Goal: Task Accomplishment & Management: Complete application form

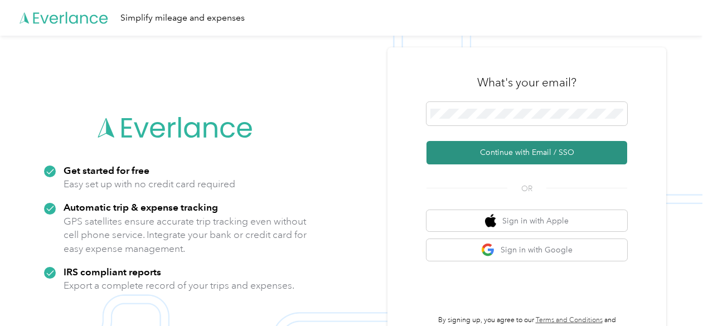
click at [522, 152] on button "Continue with Email / SSO" at bounding box center [526, 152] width 201 height 23
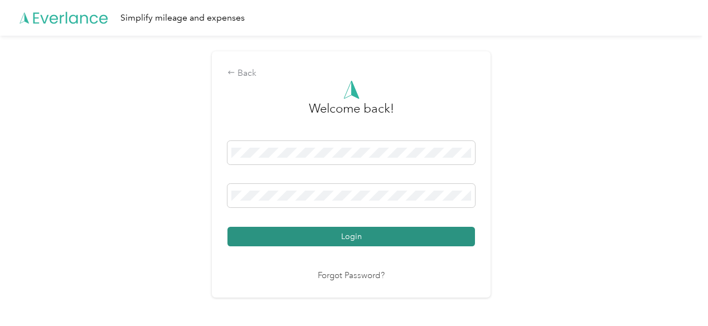
click at [364, 236] on button "Login" at bounding box center [350, 237] width 247 height 20
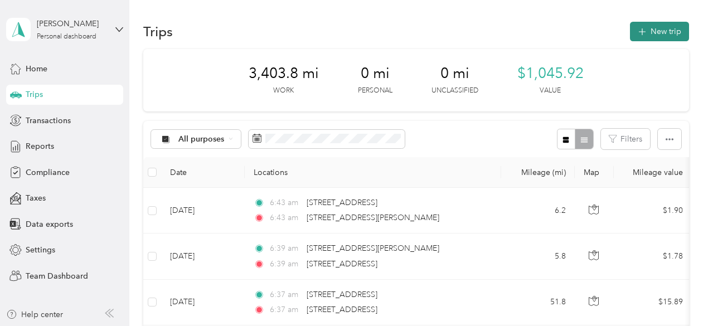
click at [654, 30] on button "New trip" at bounding box center [659, 32] width 59 height 20
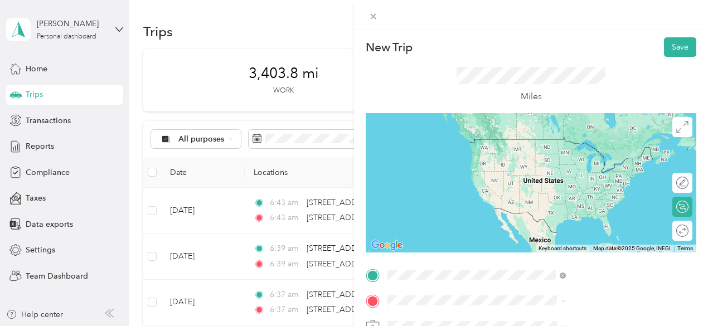
click at [580, 218] on span "[STREET_ADDRESS][US_STATE]" at bounding box center [581, 213] width 111 height 10
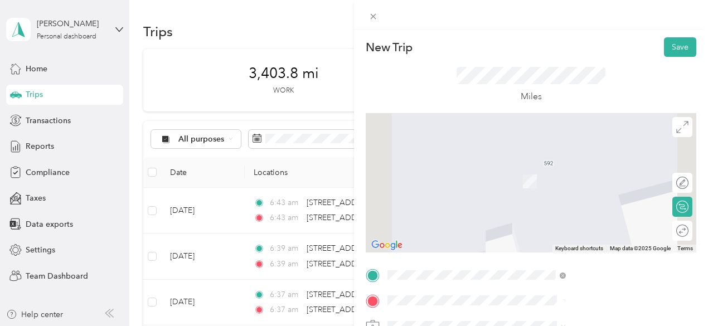
click at [582, 170] on span "[STREET_ADDRESS][US_STATE]" at bounding box center [581, 165] width 111 height 10
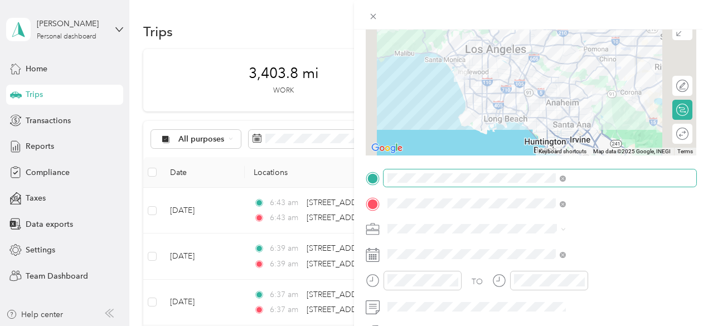
scroll to position [111, 0]
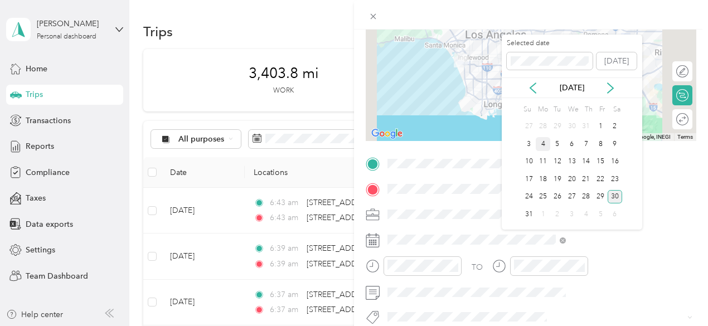
click at [547, 142] on div "4" at bounding box center [543, 144] width 14 height 14
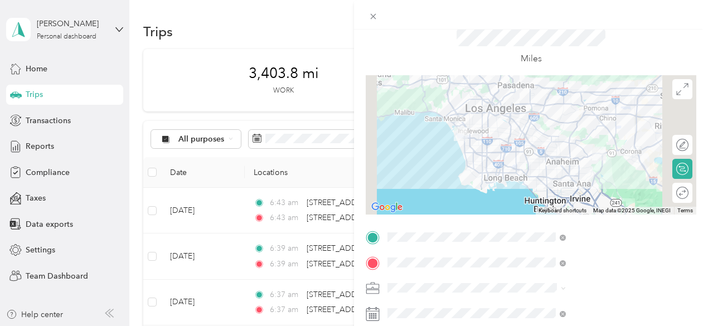
scroll to position [36, 0]
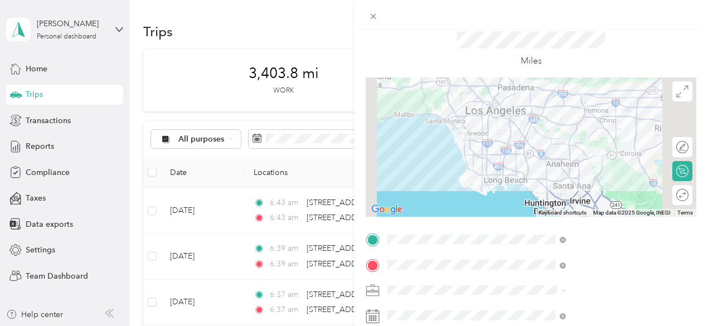
click at [586, 182] on div at bounding box center [531, 146] width 331 height 139
click at [589, 176] on div at bounding box center [531, 146] width 331 height 139
click at [589, 178] on div at bounding box center [531, 146] width 331 height 139
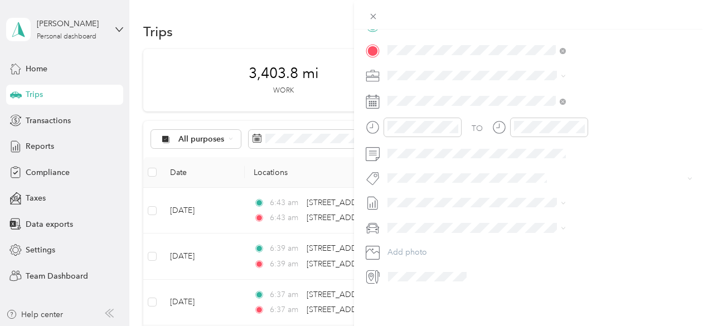
scroll to position [0, 0]
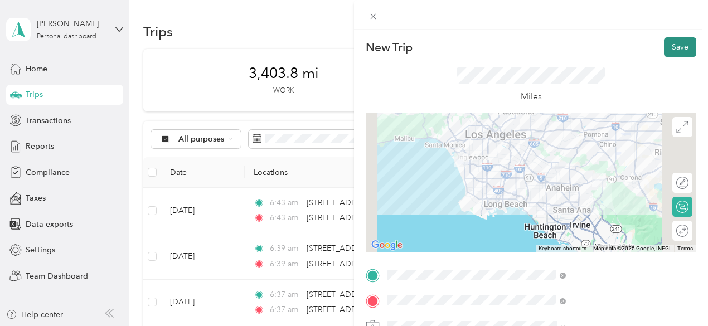
click at [677, 47] on button "Save" at bounding box center [680, 47] width 32 height 20
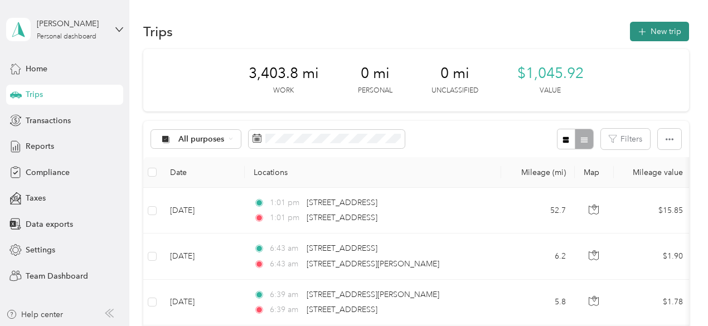
click at [661, 30] on button "New trip" at bounding box center [659, 32] width 59 height 20
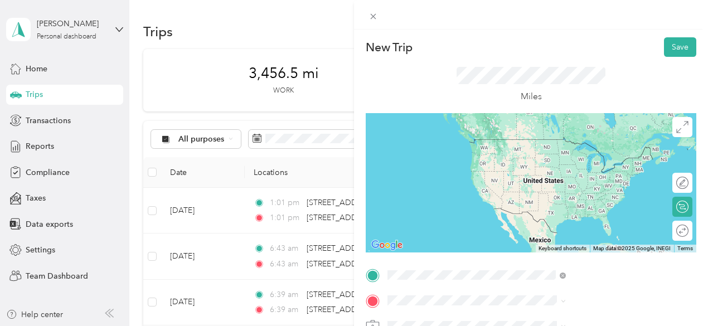
click at [588, 144] on span "[STREET_ADDRESS][US_STATE]" at bounding box center [581, 139] width 111 height 10
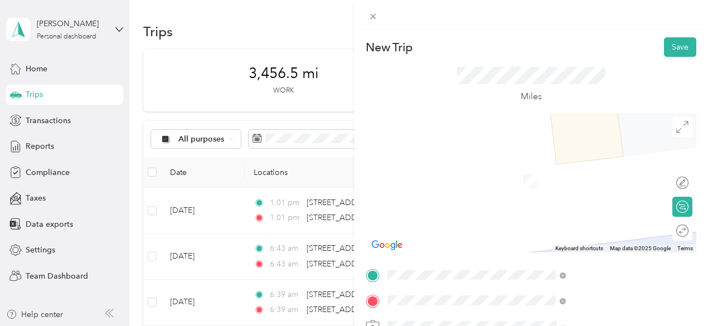
click at [595, 161] on span "[STREET_ADDRESS][US_STATE]" at bounding box center [581, 165] width 111 height 10
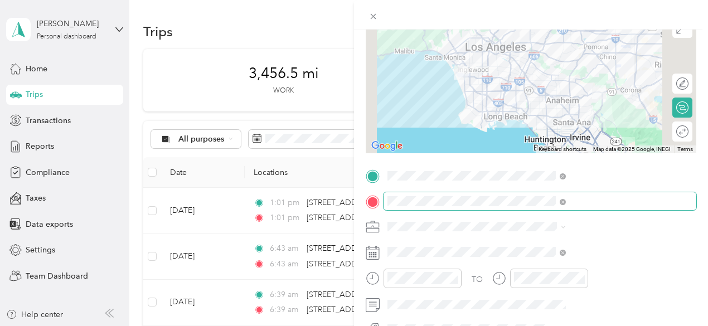
scroll to position [111, 0]
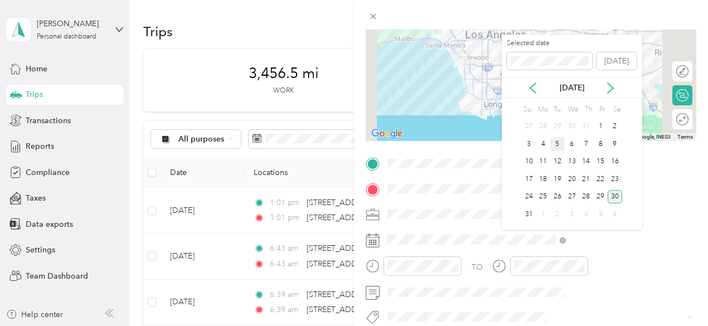
click at [558, 141] on div "5" at bounding box center [557, 144] width 14 height 14
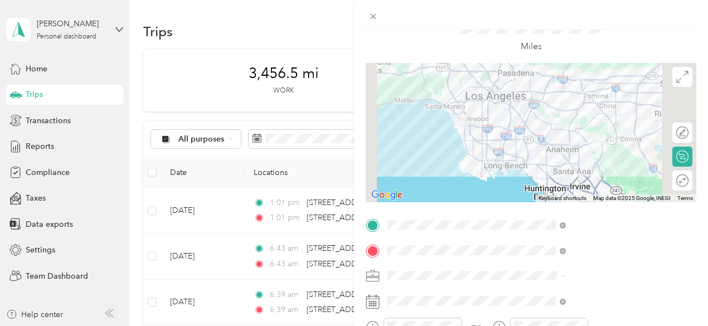
scroll to position [0, 0]
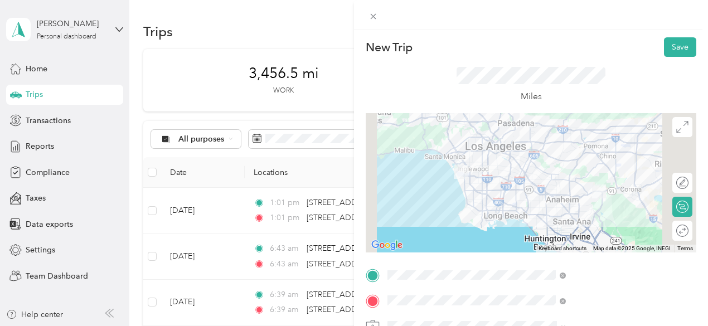
click at [585, 213] on div at bounding box center [531, 182] width 331 height 139
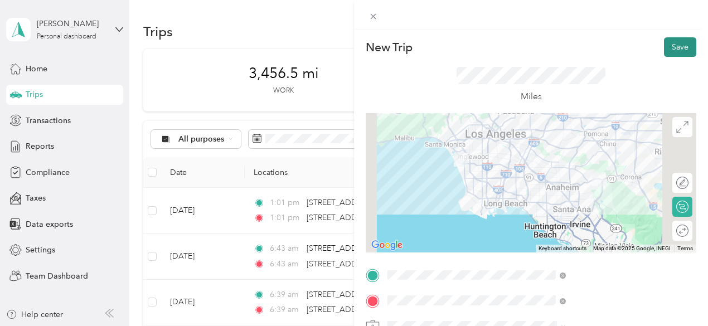
click at [672, 47] on button "Save" at bounding box center [680, 47] width 32 height 20
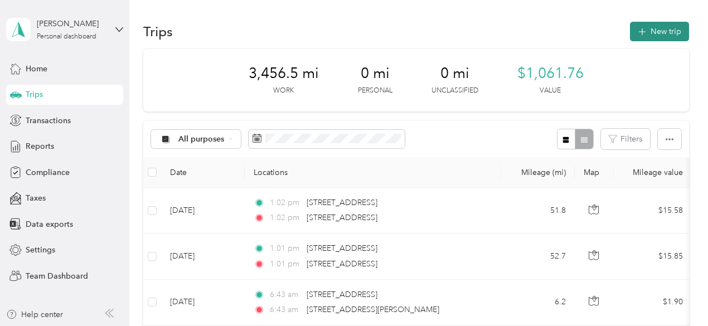
click at [663, 33] on button "New trip" at bounding box center [659, 32] width 59 height 20
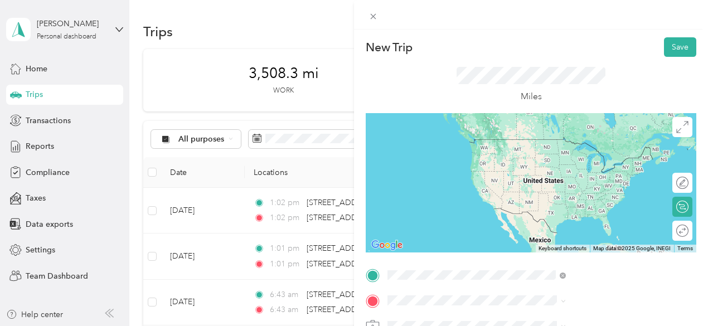
click at [600, 139] on span "[STREET_ADDRESS][US_STATE]" at bounding box center [581, 139] width 111 height 10
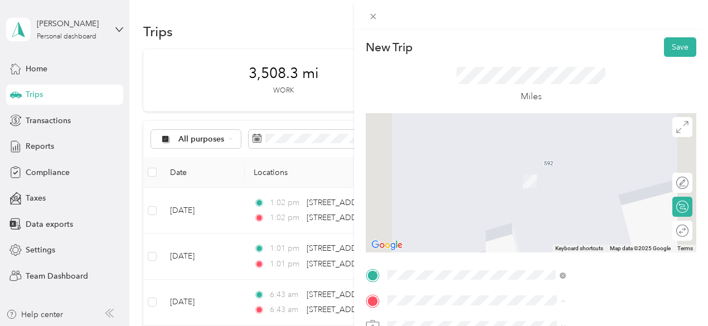
click at [554, 170] on span "[STREET_ADDRESS][US_STATE]" at bounding box center [581, 165] width 111 height 10
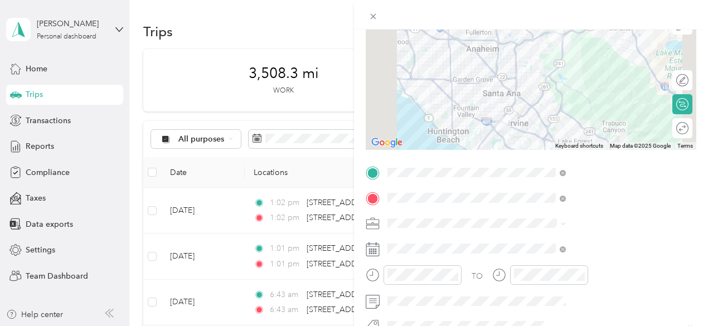
scroll to position [111, 0]
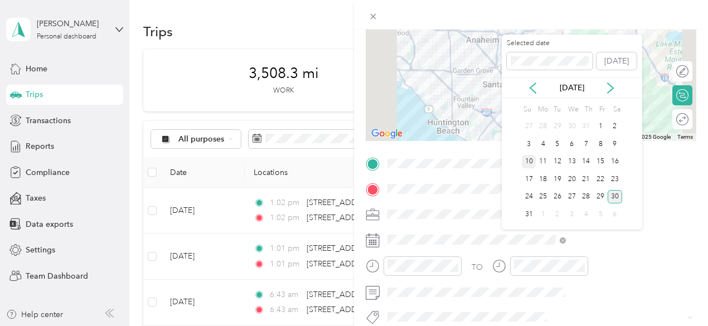
click at [532, 161] on div "10" at bounding box center [529, 162] width 14 height 14
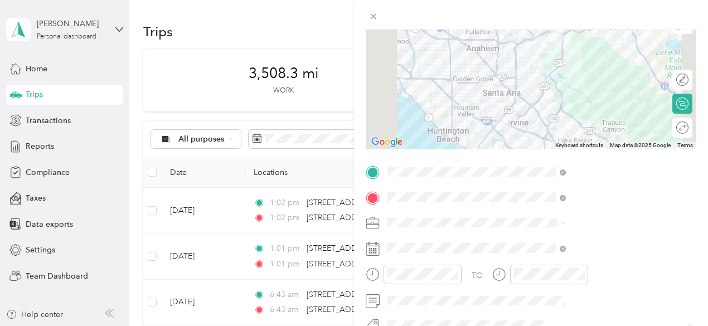
scroll to position [0, 0]
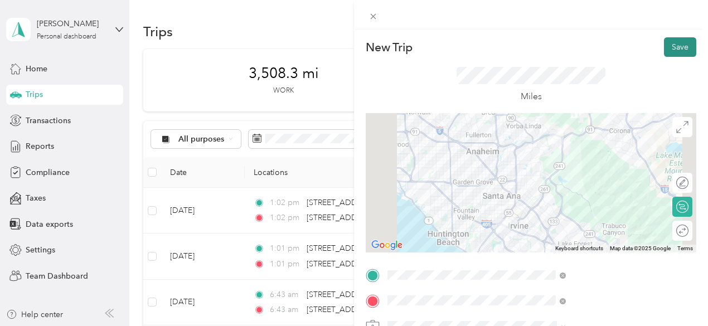
click at [664, 47] on button "Save" at bounding box center [680, 47] width 32 height 20
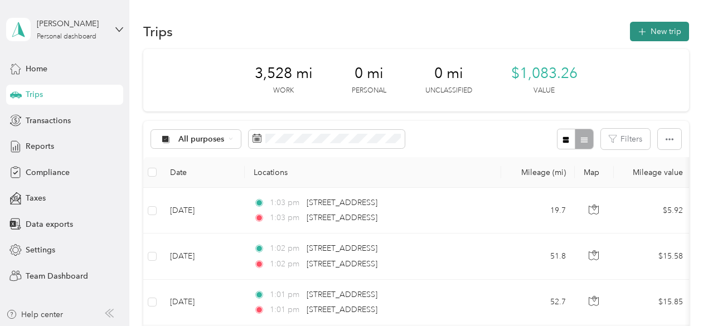
click at [647, 35] on button "New trip" at bounding box center [659, 32] width 59 height 20
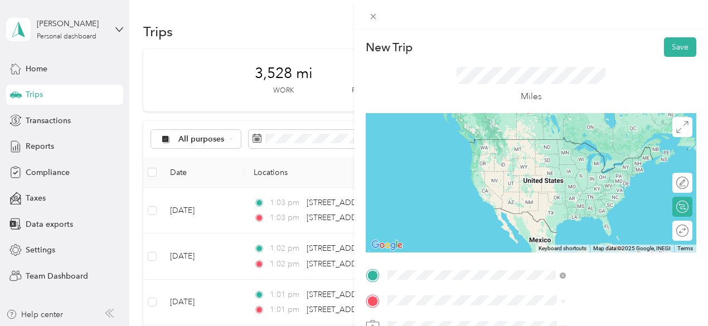
click at [566, 144] on span "[STREET_ADDRESS][US_STATE]" at bounding box center [581, 139] width 111 height 10
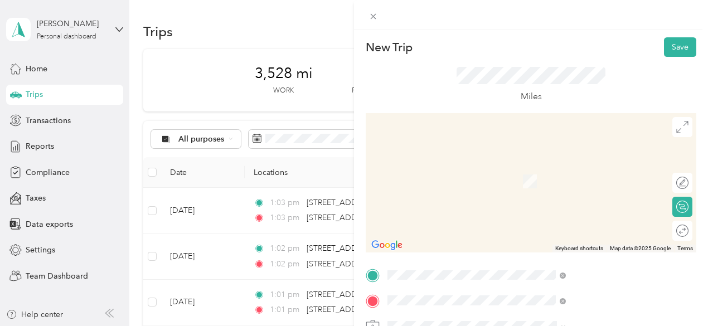
click at [589, 170] on span "[STREET_ADDRESS][US_STATE]" at bounding box center [581, 165] width 111 height 10
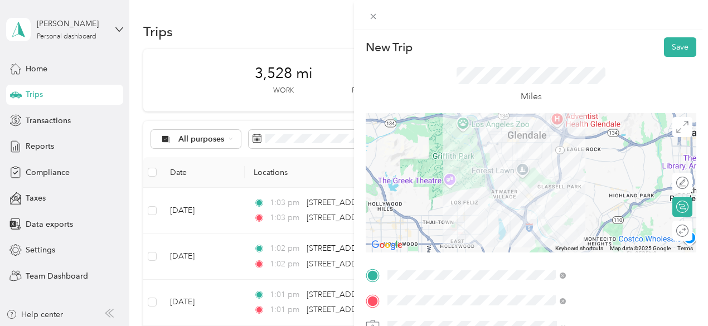
click at [606, 172] on div at bounding box center [531, 182] width 331 height 139
click at [610, 172] on div at bounding box center [531, 182] width 331 height 139
click at [608, 173] on div at bounding box center [531, 182] width 331 height 139
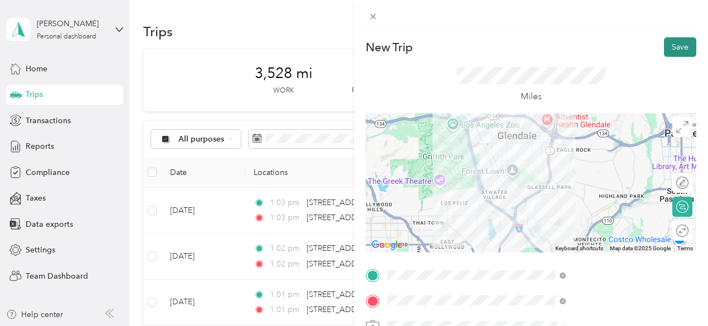
click at [668, 45] on button "Save" at bounding box center [680, 47] width 32 height 20
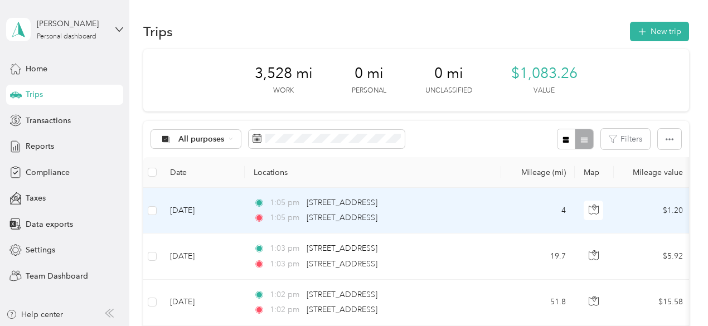
click at [239, 212] on td "[DATE]" at bounding box center [203, 211] width 84 height 46
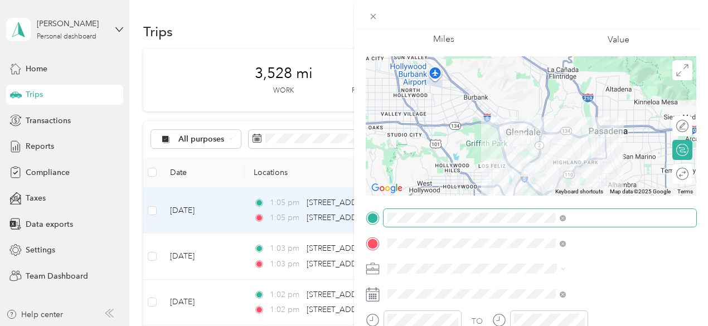
scroll to position [111, 0]
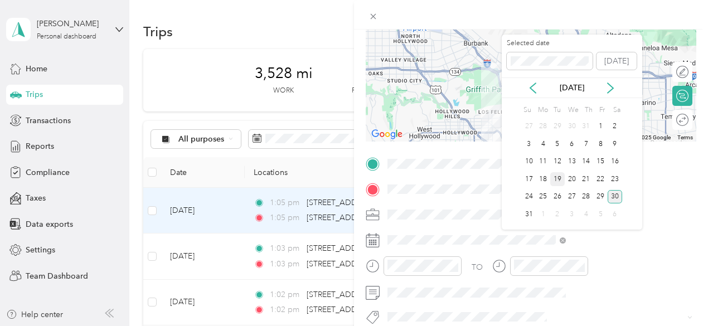
click at [560, 178] on div "19" at bounding box center [557, 179] width 14 height 14
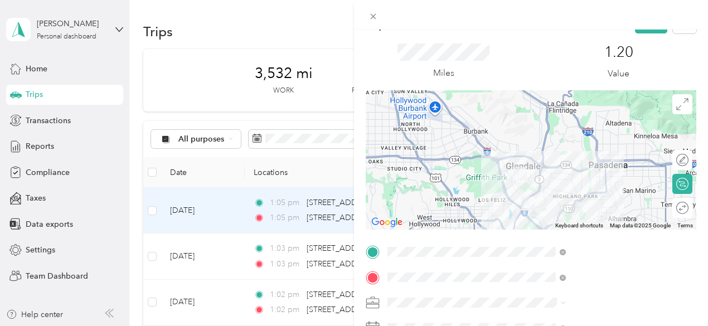
scroll to position [0, 0]
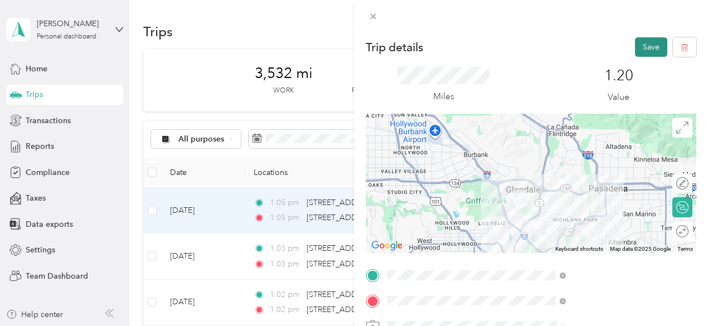
click at [642, 47] on button "Save" at bounding box center [651, 47] width 32 height 20
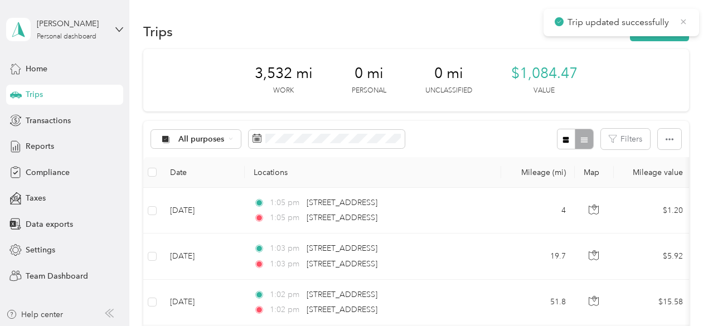
click at [686, 18] on icon at bounding box center [683, 22] width 9 height 10
click at [672, 29] on button "New trip" at bounding box center [659, 32] width 59 height 20
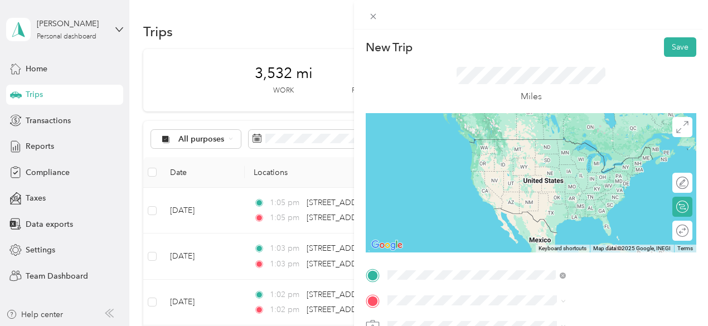
click at [567, 142] on span "[STREET_ADDRESS][US_STATE]" at bounding box center [581, 139] width 111 height 10
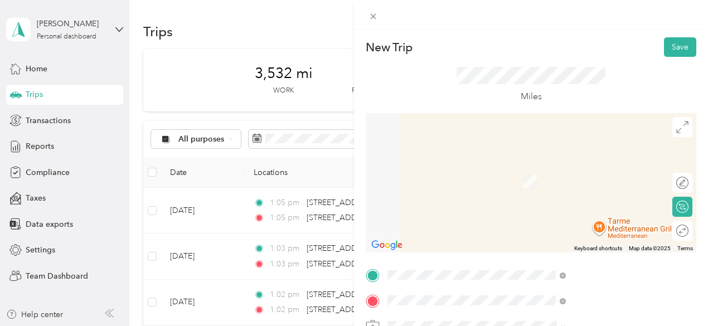
click at [592, 170] on span "[STREET_ADDRESS][US_STATE]" at bounding box center [581, 165] width 111 height 10
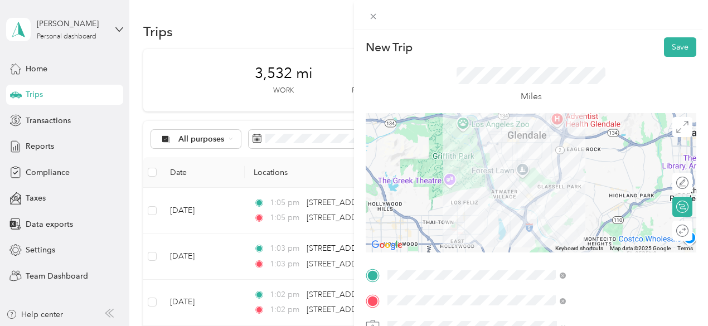
click at [609, 172] on div at bounding box center [531, 182] width 331 height 139
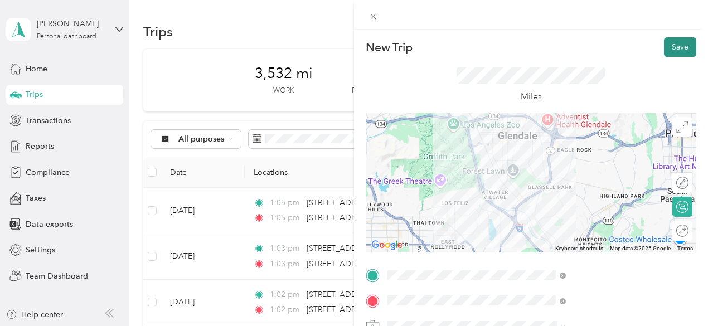
click at [672, 42] on button "Save" at bounding box center [680, 47] width 32 height 20
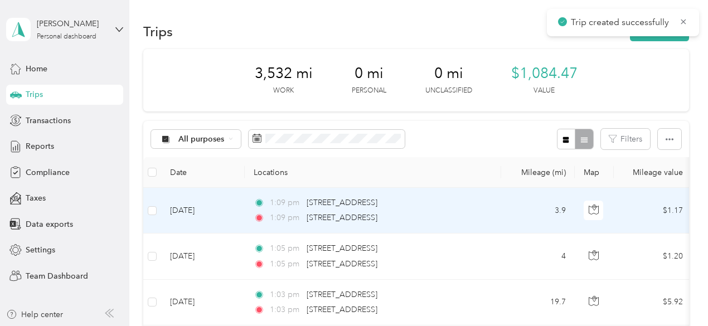
click at [189, 212] on td "[DATE]" at bounding box center [203, 211] width 84 height 46
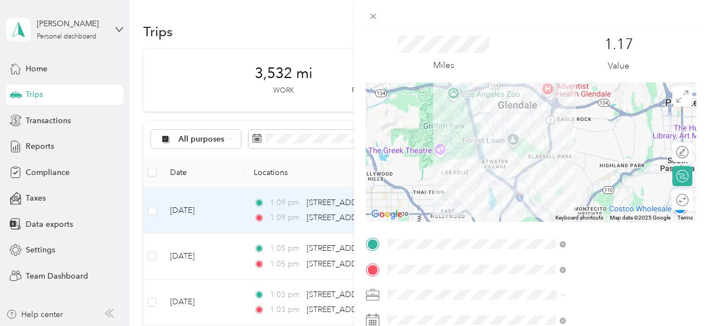
scroll to position [111, 0]
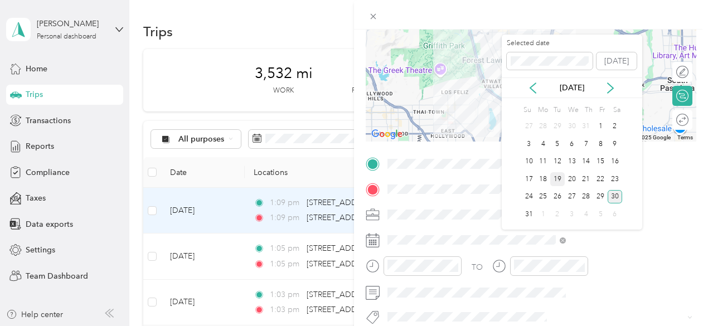
click at [561, 181] on div "19" at bounding box center [557, 179] width 14 height 14
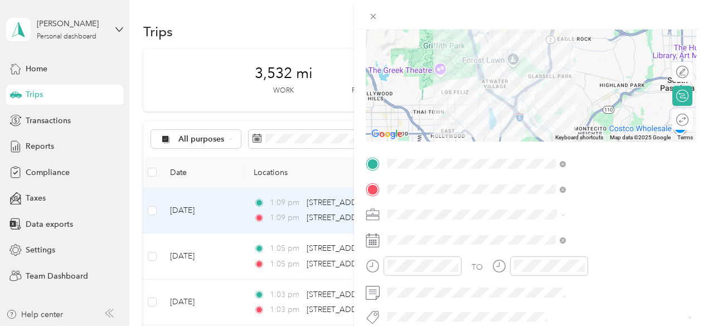
scroll to position [0, 0]
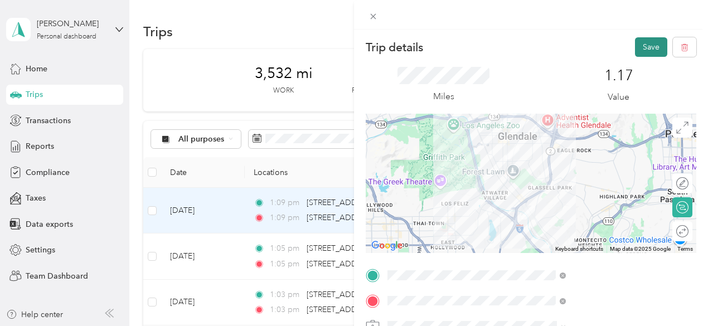
click at [644, 49] on button "Save" at bounding box center [651, 47] width 32 height 20
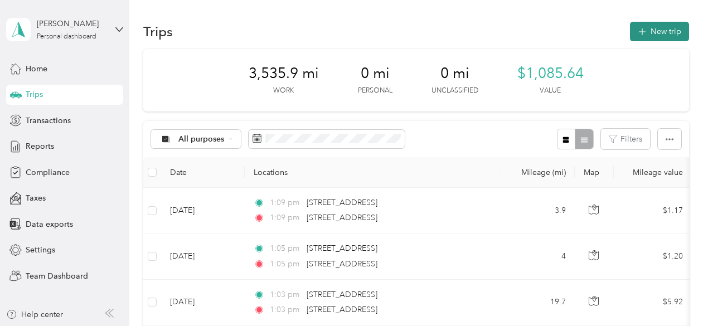
click at [665, 36] on button "New trip" at bounding box center [659, 32] width 59 height 20
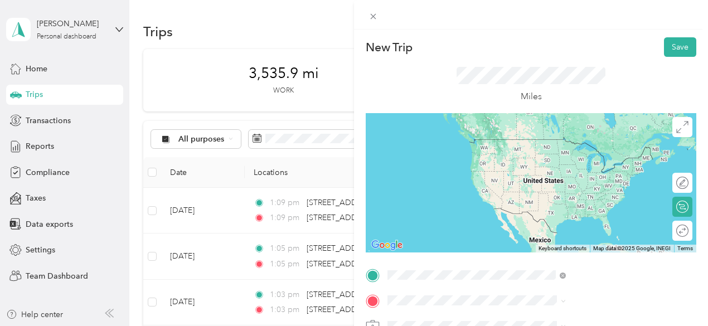
click at [570, 144] on span "[STREET_ADDRESS][US_STATE]" at bounding box center [581, 139] width 111 height 10
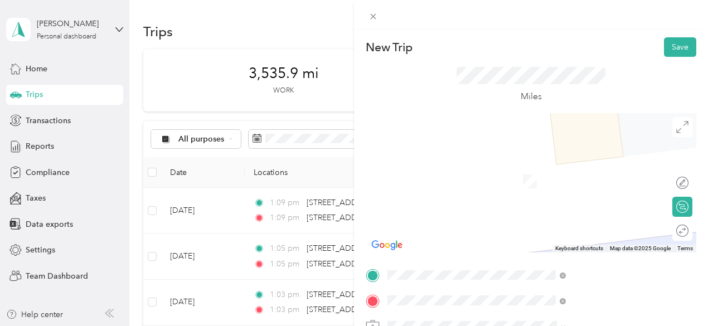
click at [601, 164] on span "[STREET_ADDRESS][US_STATE]" at bounding box center [581, 165] width 111 height 10
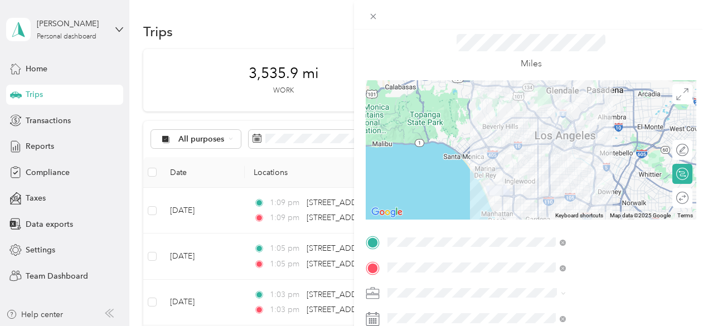
scroll to position [56, 0]
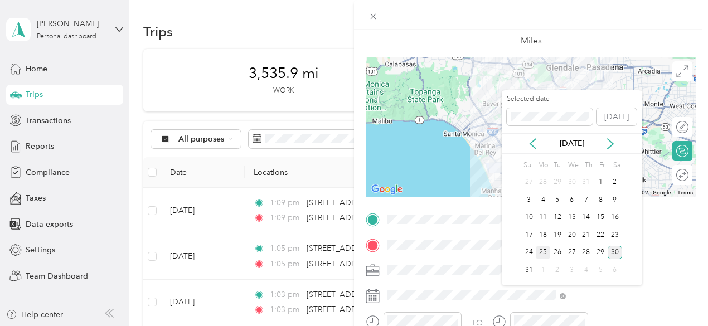
click at [545, 249] on div "25" at bounding box center [543, 253] width 14 height 14
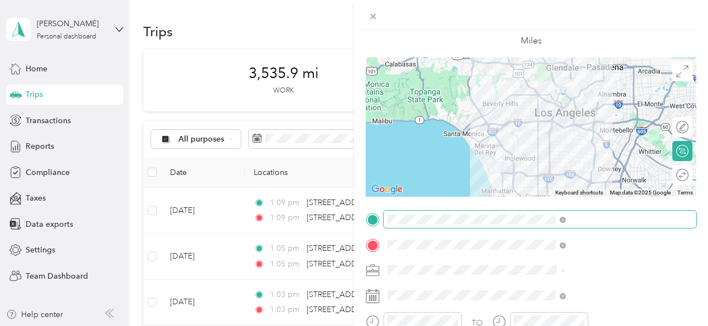
scroll to position [0, 0]
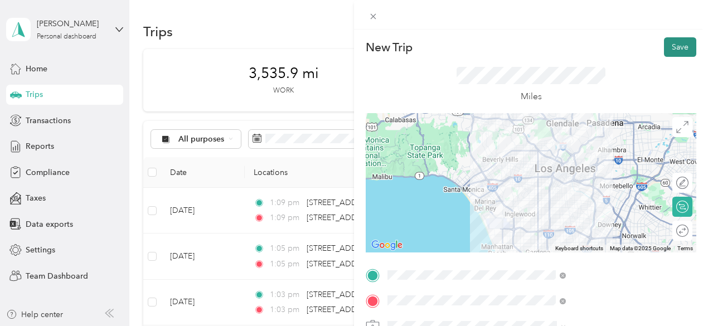
click at [677, 47] on button "Save" at bounding box center [680, 47] width 32 height 20
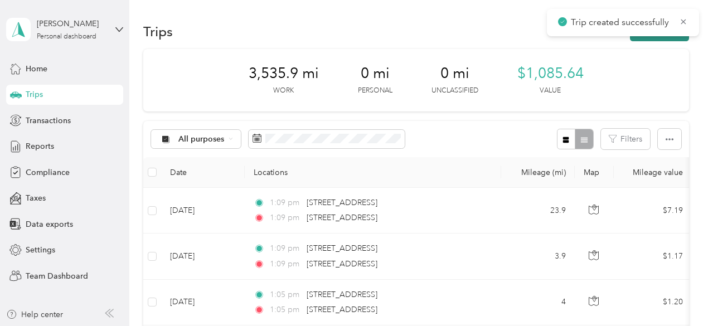
click at [662, 38] on button "New trip" at bounding box center [659, 32] width 59 height 20
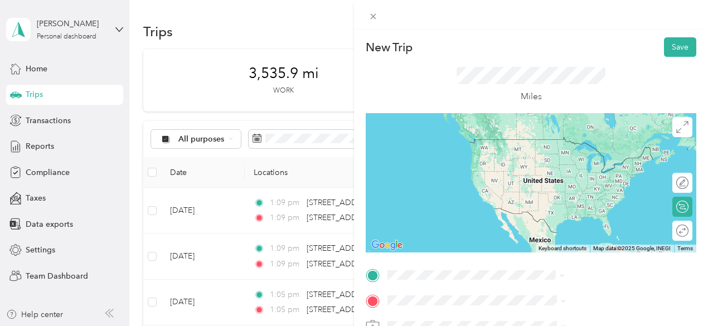
click at [585, 144] on span "[STREET_ADDRESS][US_STATE]" at bounding box center [581, 139] width 111 height 10
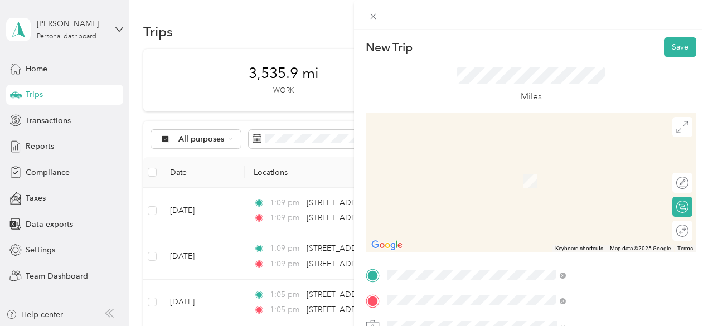
click at [591, 160] on span "[STREET_ADDRESS][US_STATE]" at bounding box center [581, 165] width 111 height 10
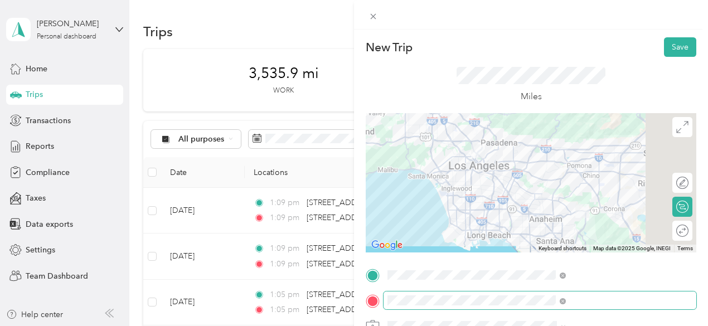
scroll to position [111, 0]
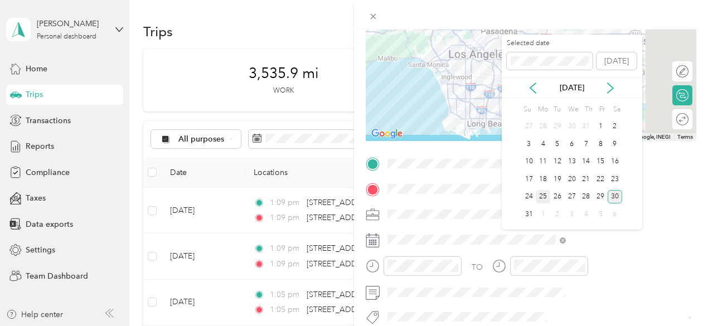
click at [545, 190] on div "25" at bounding box center [543, 197] width 14 height 14
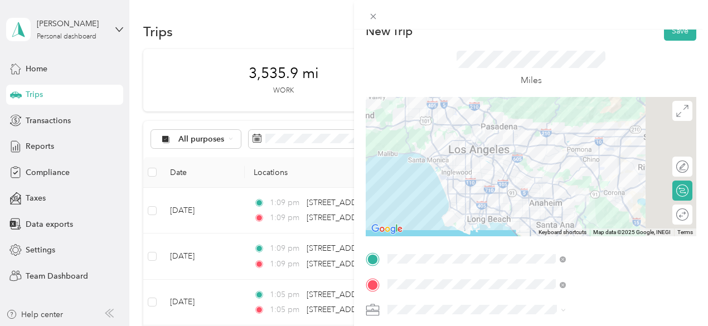
scroll to position [0, 0]
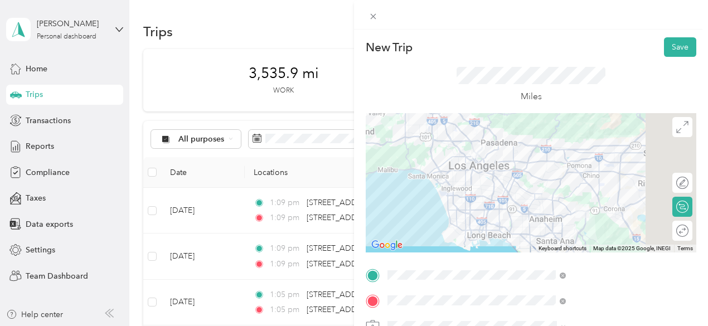
click at [600, 179] on div at bounding box center [531, 182] width 331 height 139
click at [605, 182] on div at bounding box center [531, 182] width 331 height 139
click at [676, 41] on button "Save" at bounding box center [680, 47] width 32 height 20
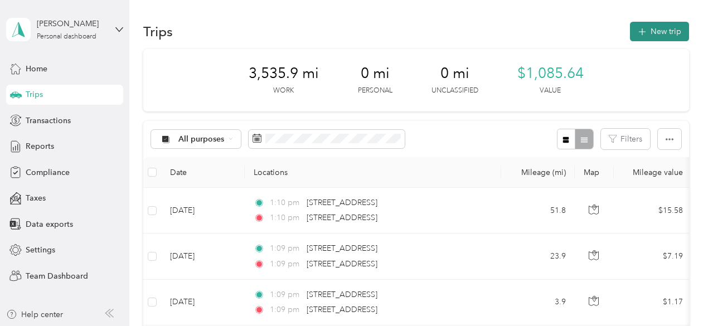
click at [677, 33] on button "New trip" at bounding box center [659, 32] width 59 height 20
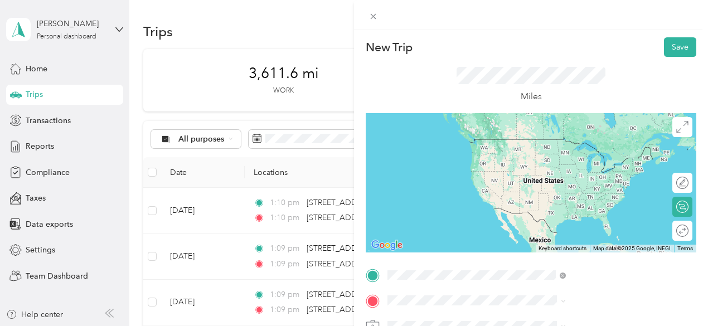
click at [572, 144] on span "[STREET_ADDRESS][US_STATE]" at bounding box center [581, 139] width 111 height 10
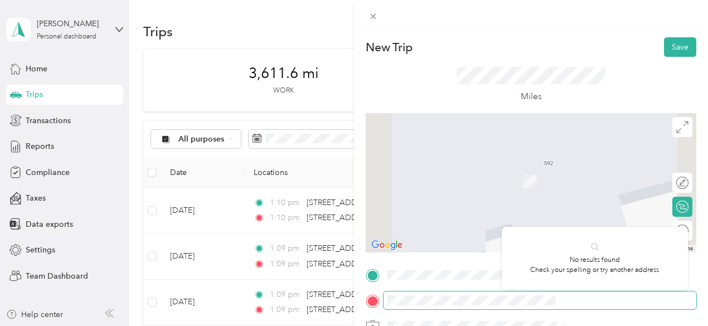
scroll to position [0, 25]
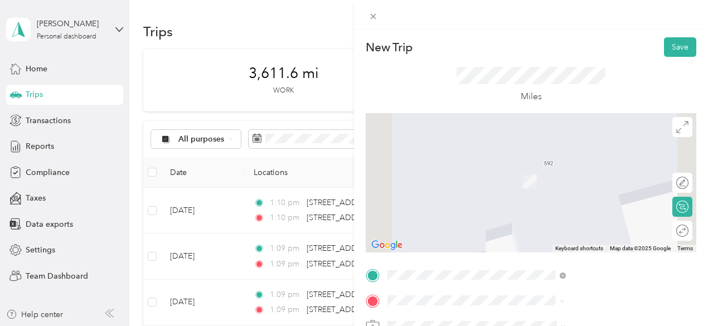
click at [595, 173] on span "[STREET_ADDRESS][PERSON_NAME][US_STATE]" at bounding box center [602, 169] width 153 height 20
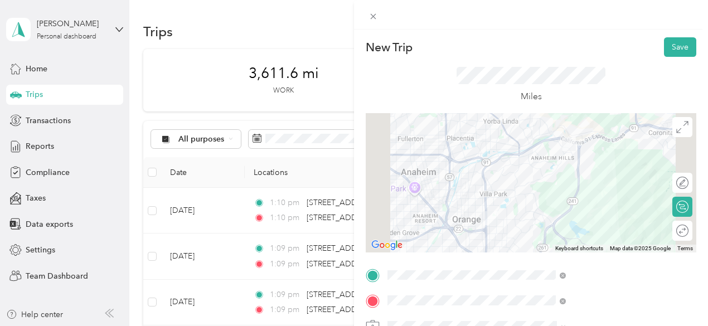
click at [595, 179] on div at bounding box center [531, 182] width 331 height 139
click at [545, 162] on div at bounding box center [531, 182] width 331 height 139
click at [548, 162] on div at bounding box center [531, 182] width 331 height 139
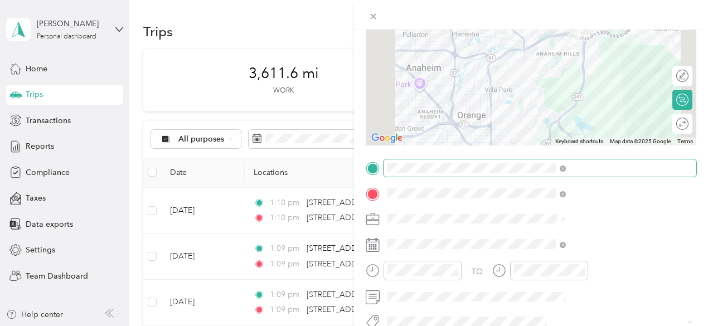
scroll to position [111, 0]
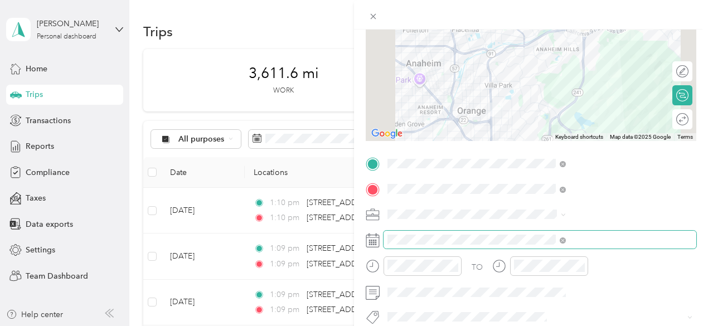
click at [550, 234] on span at bounding box center [539, 240] width 313 height 18
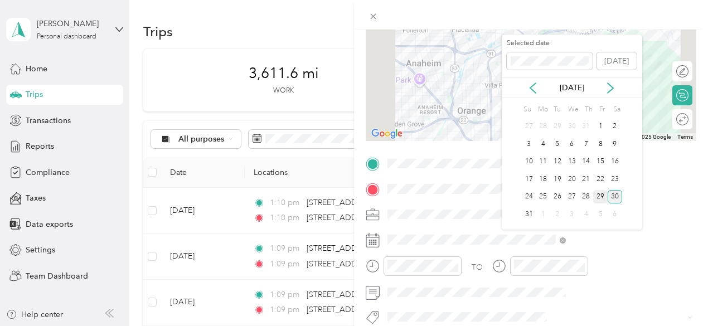
click at [602, 193] on div "29" at bounding box center [600, 197] width 14 height 14
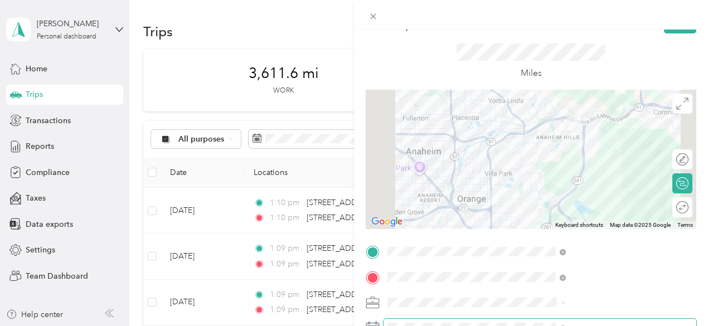
scroll to position [0, 0]
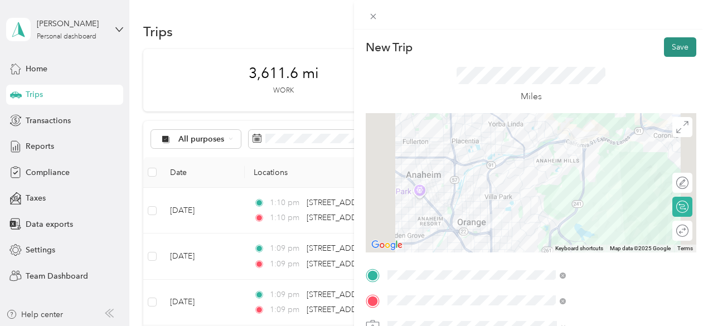
click at [669, 47] on button "Save" at bounding box center [680, 47] width 32 height 20
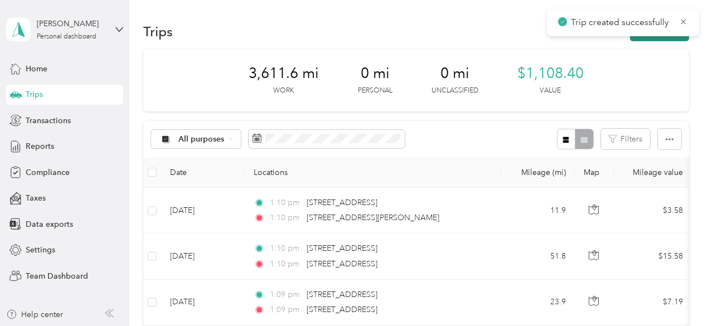
click at [672, 40] on button "New trip" at bounding box center [659, 32] width 59 height 20
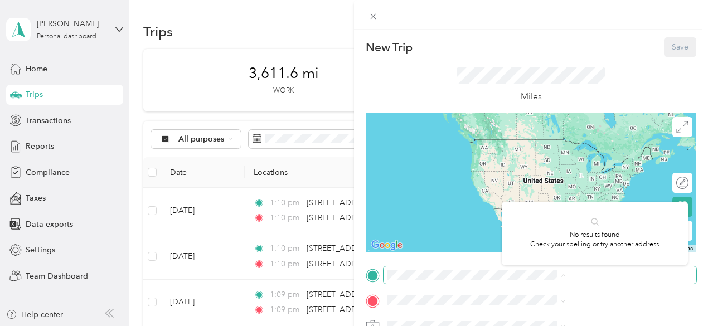
scroll to position [0, 26]
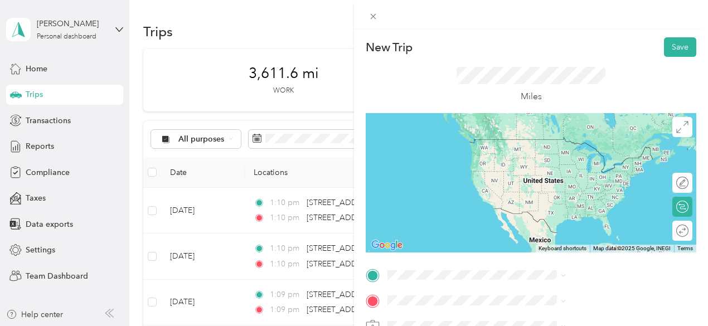
click at [577, 141] on span "[STREET_ADDRESS][PERSON_NAME][US_STATE]" at bounding box center [602, 143] width 153 height 20
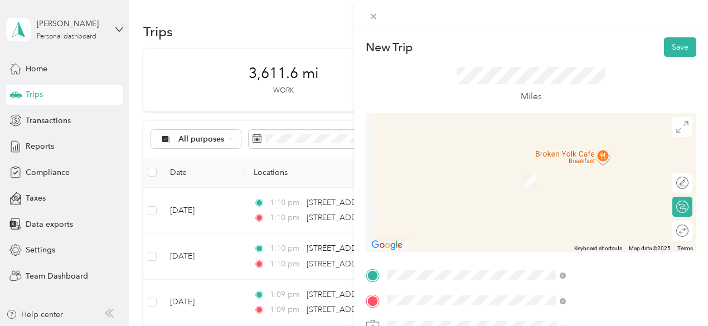
click at [590, 170] on span "[STREET_ADDRESS][US_STATE]" at bounding box center [581, 165] width 111 height 10
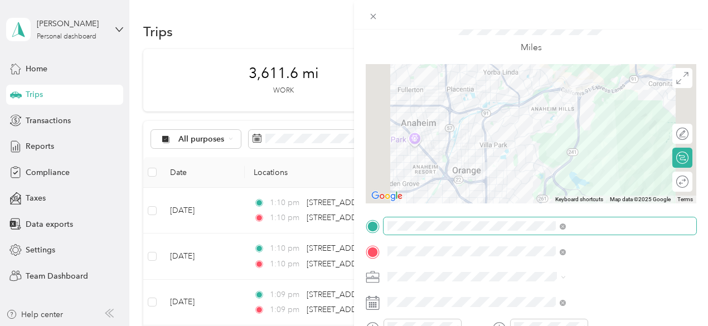
scroll to position [111, 0]
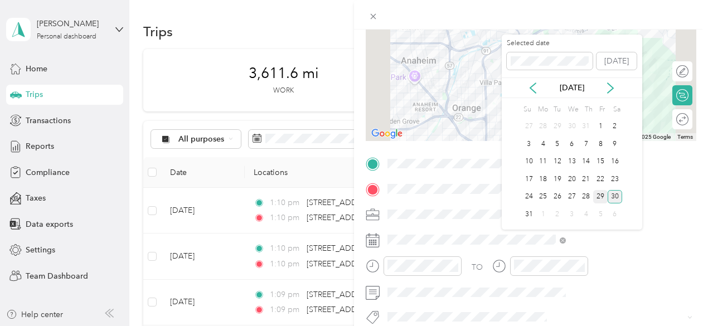
click at [600, 192] on div "29" at bounding box center [600, 197] width 14 height 14
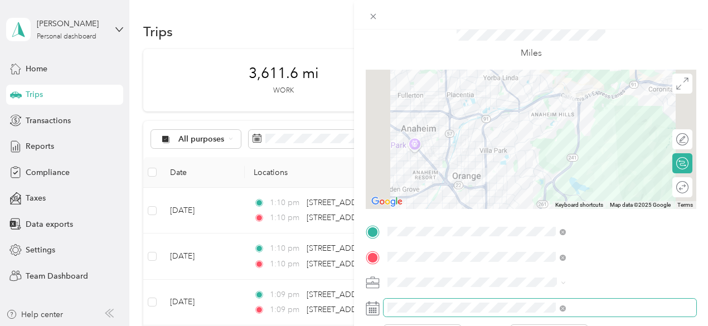
scroll to position [0, 0]
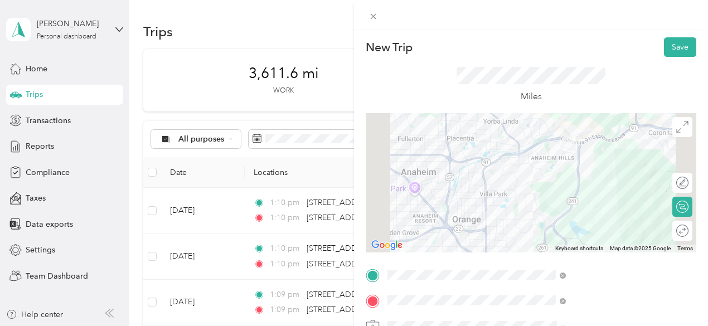
click at [608, 171] on div at bounding box center [531, 182] width 331 height 139
click at [555, 160] on div at bounding box center [531, 182] width 331 height 139
click at [560, 154] on div at bounding box center [531, 182] width 331 height 139
click at [538, 176] on div at bounding box center [531, 182] width 331 height 139
click at [679, 48] on button "Save" at bounding box center [680, 47] width 32 height 20
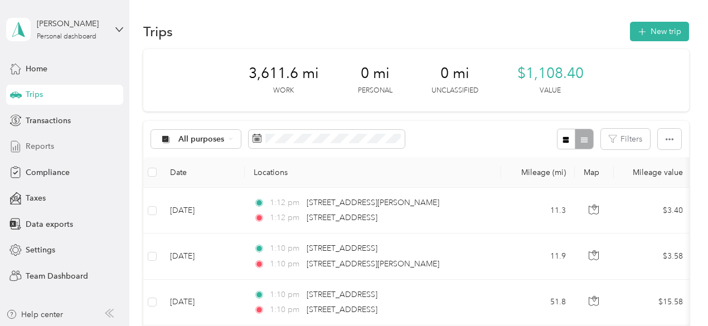
click at [35, 147] on span "Reports" at bounding box center [40, 146] width 28 height 12
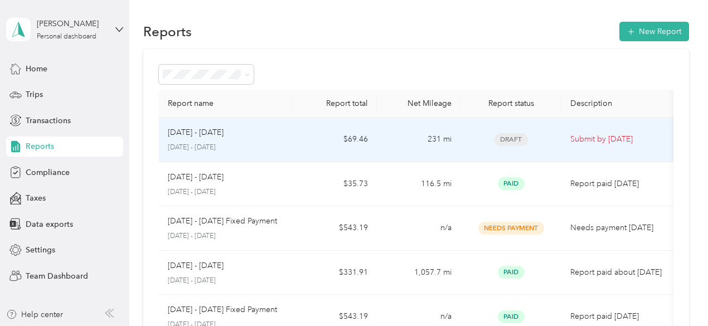
click at [289, 137] on td "[DATE] - [DATE] [DATE] - [DATE]" at bounding box center [226, 140] width 134 height 45
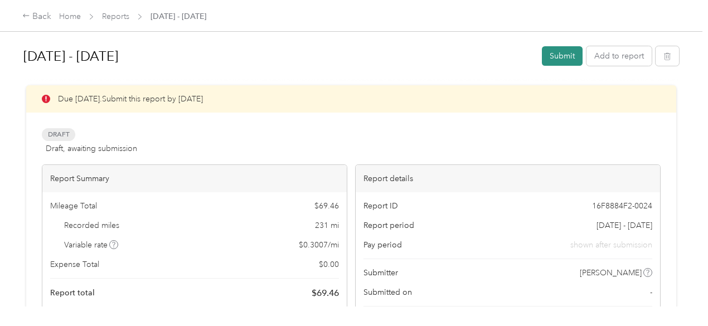
click at [551, 55] on button "Submit" at bounding box center [562, 56] width 41 height 20
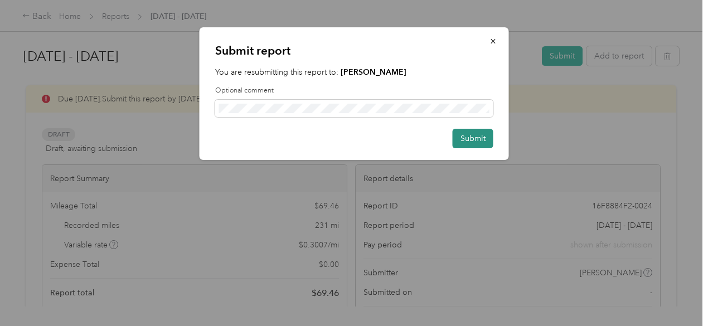
click at [465, 137] on button "Submit" at bounding box center [473, 139] width 41 height 20
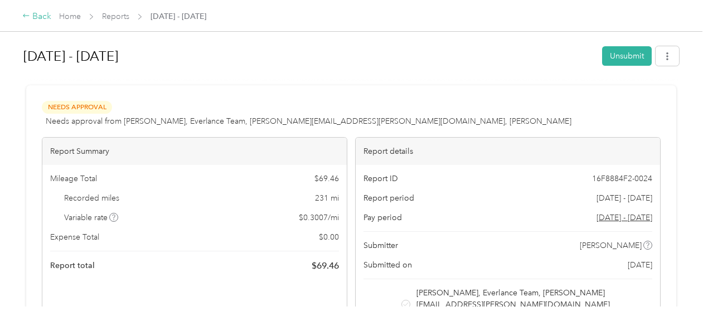
click at [42, 15] on div "Back" at bounding box center [36, 16] width 29 height 13
